Goal: Task Accomplishment & Management: Use online tool/utility

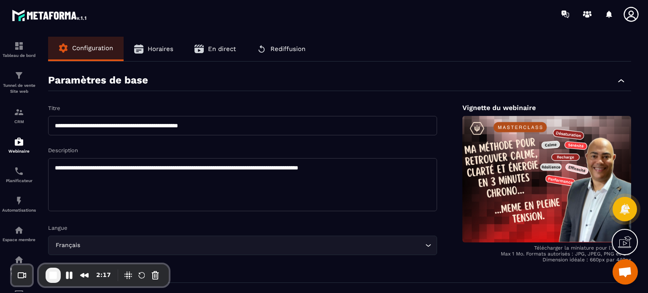
click at [214, 48] on span "En direct" at bounding box center [222, 49] width 28 height 8
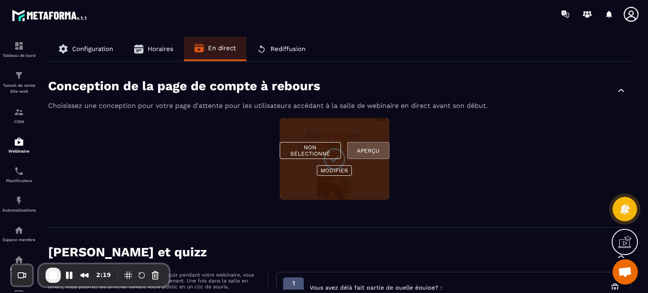
click at [360, 149] on button "Aperçu" at bounding box center [368, 150] width 42 height 17
click at [329, 170] on button "Modifier" at bounding box center [334, 170] width 35 height 11
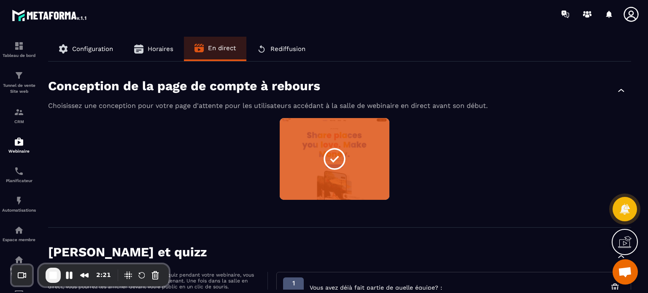
click at [492, 141] on div "Non sélectionné Aperçu Modifier" at bounding box center [339, 164] width 583 height 92
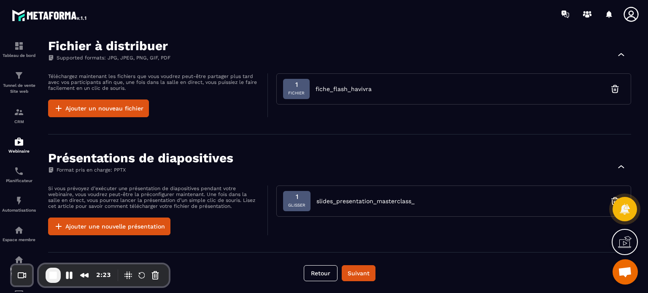
scroll to position [629, 0]
click at [363, 271] on button "Suivant" at bounding box center [359, 273] width 34 height 16
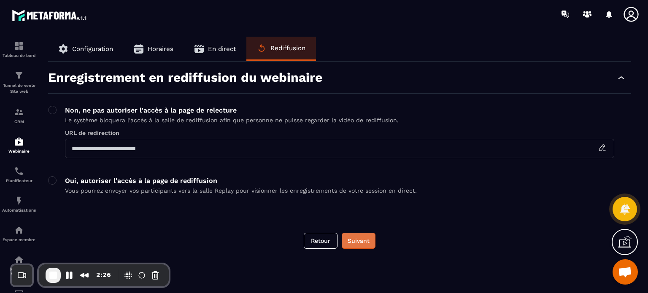
scroll to position [0, 0]
click at [364, 234] on button "Suivant" at bounding box center [359, 241] width 34 height 16
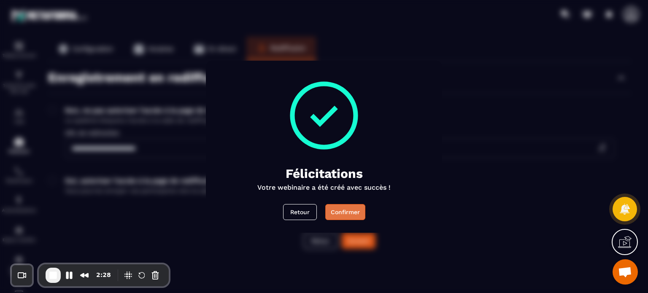
click at [349, 215] on div "Confirmer" at bounding box center [345, 212] width 29 height 8
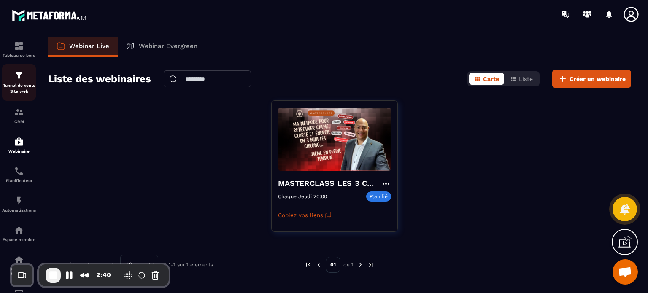
click at [21, 77] on img at bounding box center [19, 75] width 10 height 10
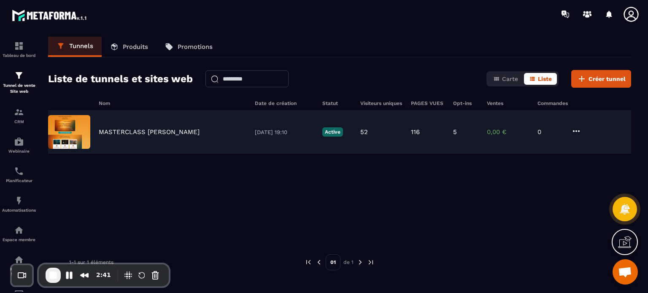
click at [129, 134] on p "MASTERCLASS JM DUPONT" at bounding box center [149, 132] width 101 height 8
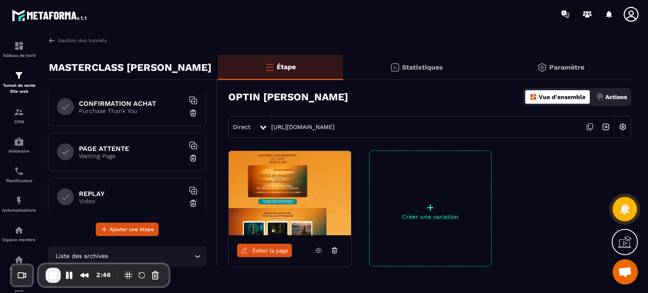
scroll to position [326, 0]
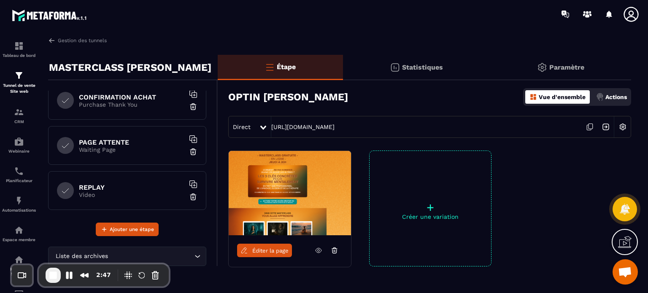
click at [104, 144] on h6 "PAGE ATTENTE" at bounding box center [131, 142] width 105 height 8
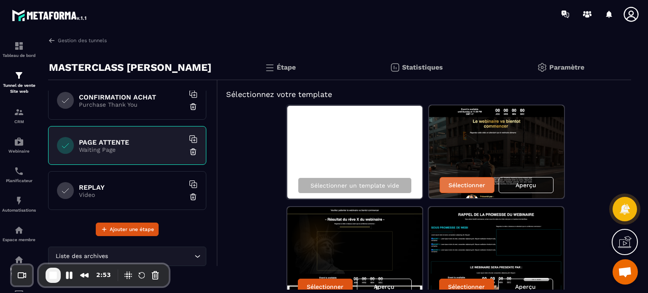
click at [474, 186] on p "Sélectionner" at bounding box center [466, 185] width 37 height 7
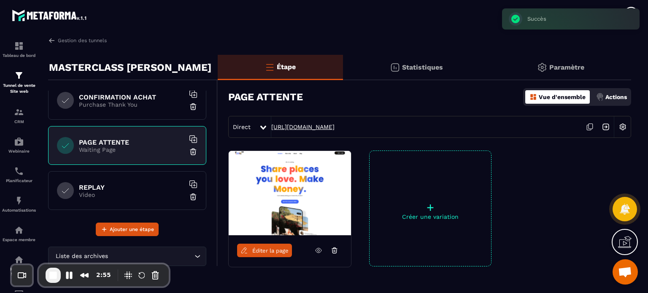
click at [334, 125] on link "https://www.havivra.fr/7872b99650f7936425d309deed02f7dc" at bounding box center [302, 127] width 63 height 7
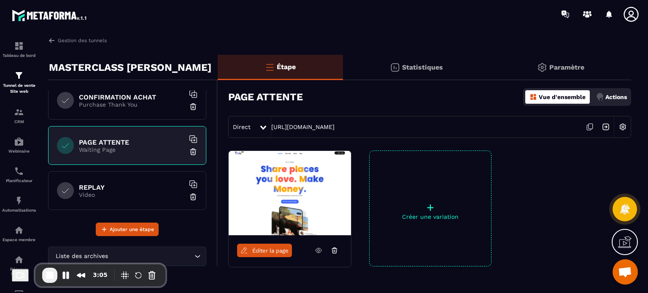
click at [268, 255] on link "Éditer la page" at bounding box center [264, 250] width 55 height 13
